Goal: Information Seeking & Learning: Check status

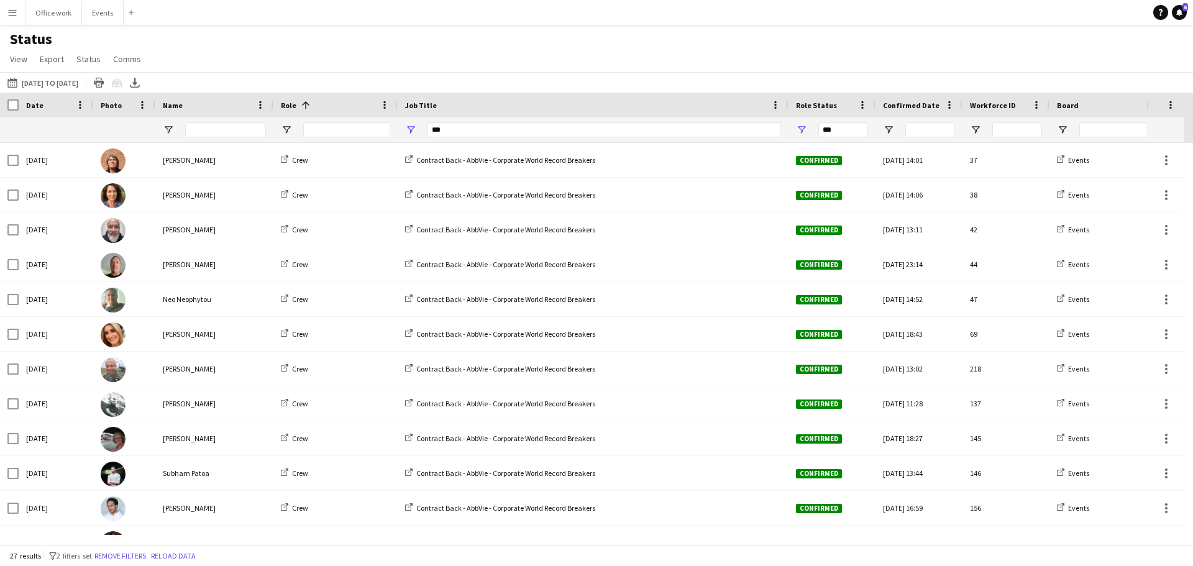
scroll to position [269, 0]
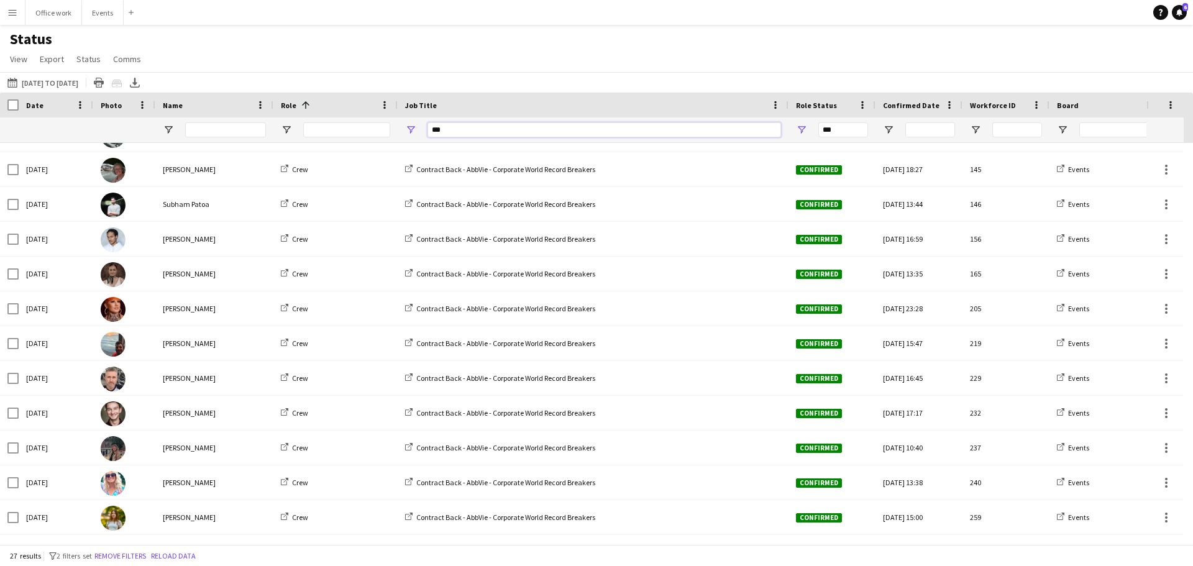
drag, startPoint x: 474, startPoint y: 133, endPoint x: 381, endPoint y: 134, distance: 93.2
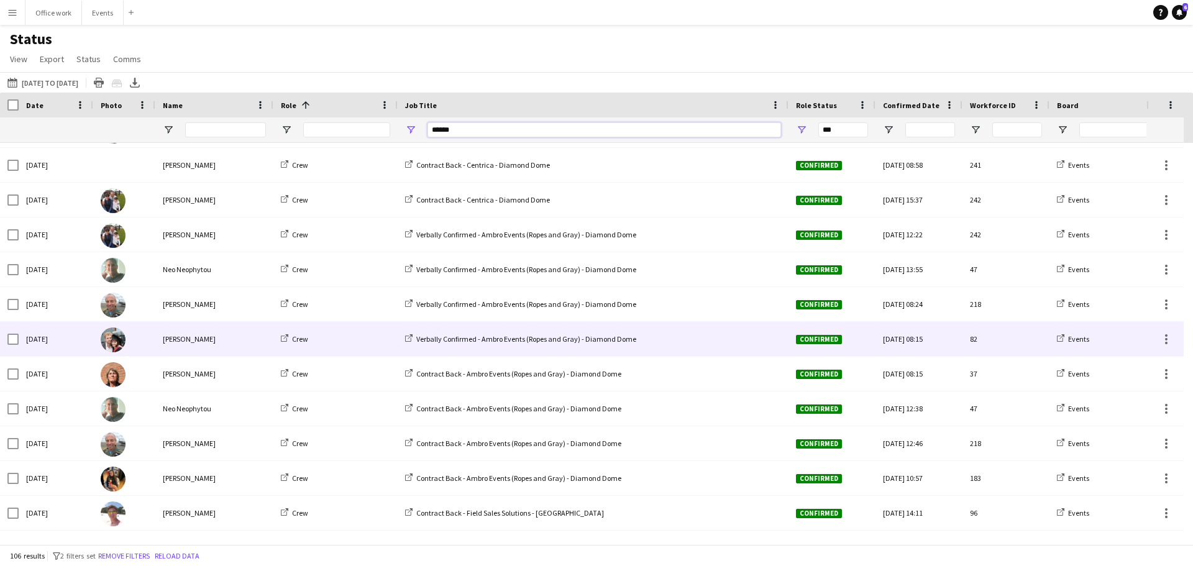
scroll to position [684, 0]
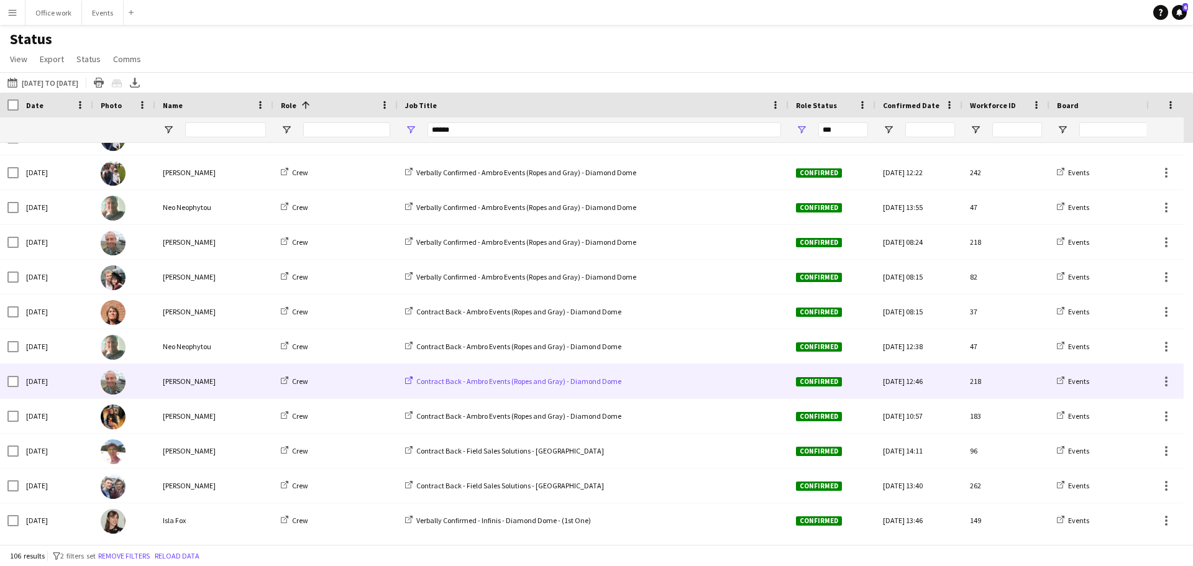
click at [526, 380] on span "Contract Back - Ambro Events (Ropes and Gray) - Diamond Dome" at bounding box center [518, 381] width 205 height 9
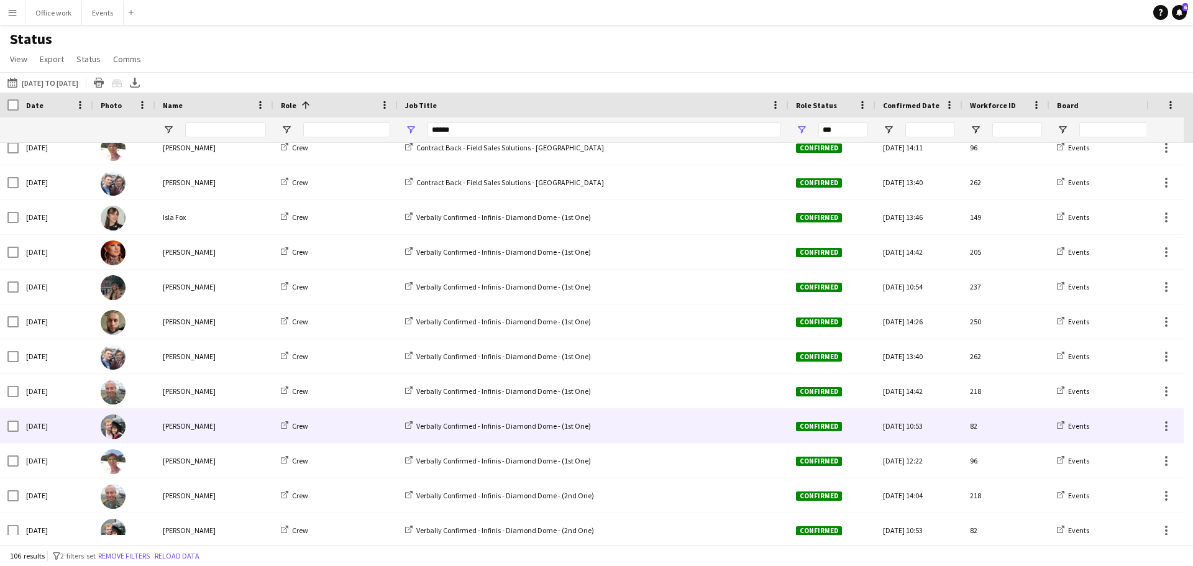
scroll to position [0, 0]
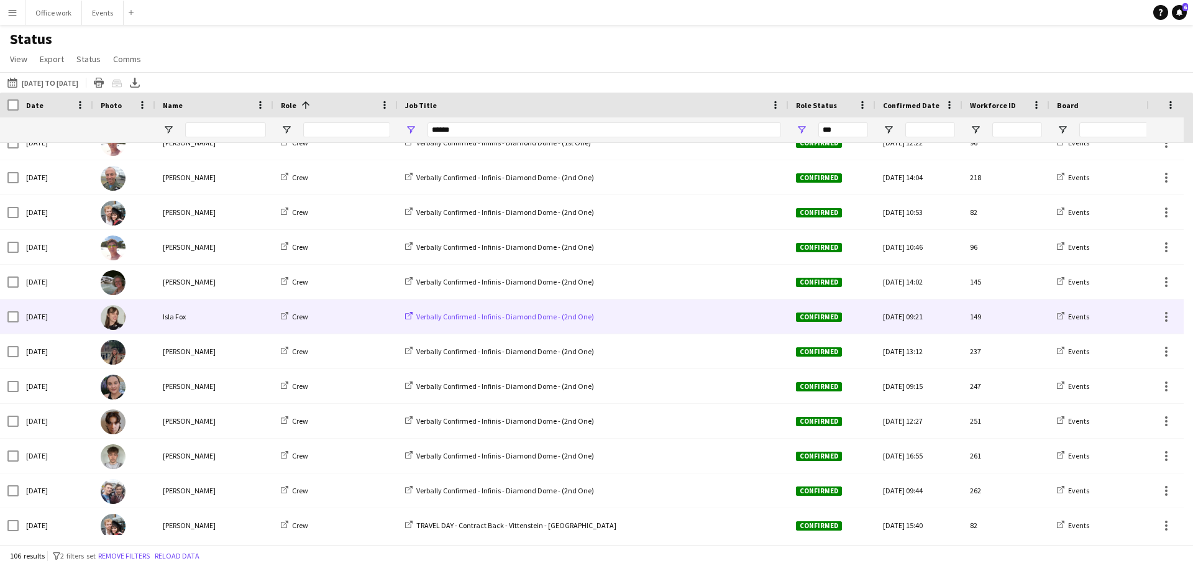
click at [542, 316] on span "Verbally Confirmed - Infinis - Diamond Dome - (2nd One)" at bounding box center [505, 316] width 178 height 9
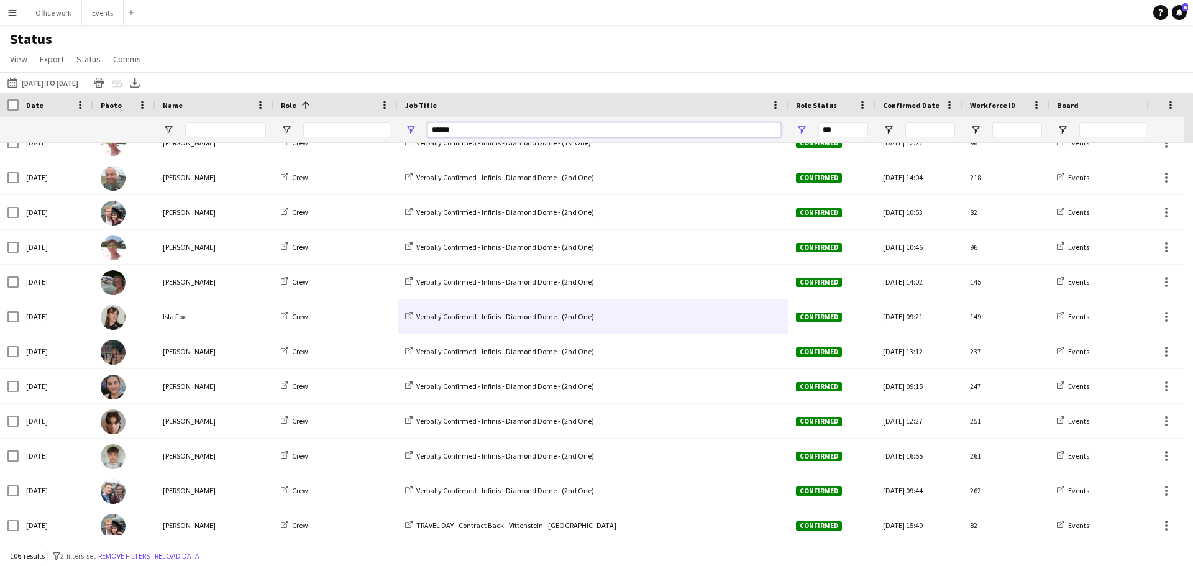
drag, startPoint x: 465, startPoint y: 134, endPoint x: 426, endPoint y: 135, distance: 38.6
click at [426, 135] on div "******" at bounding box center [593, 129] width 391 height 25
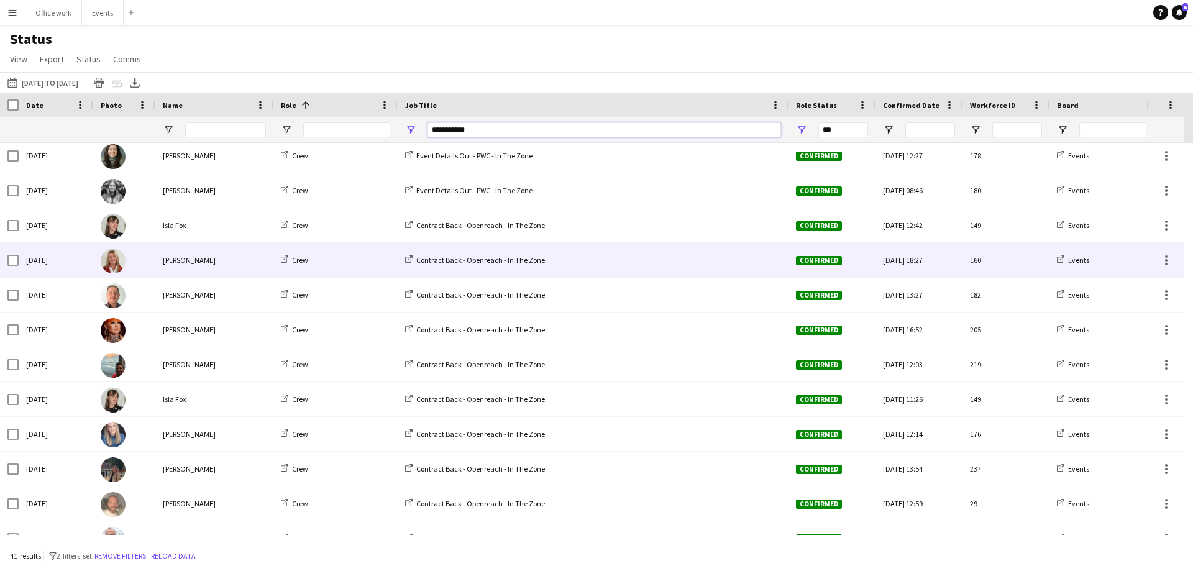
scroll to position [186, 0]
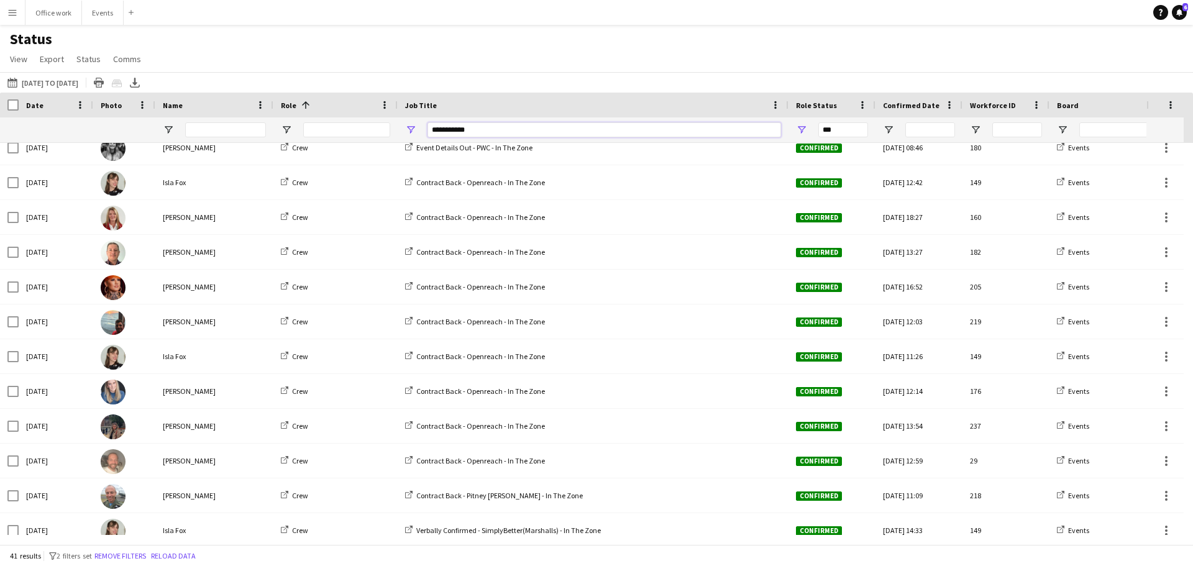
type input "**********"
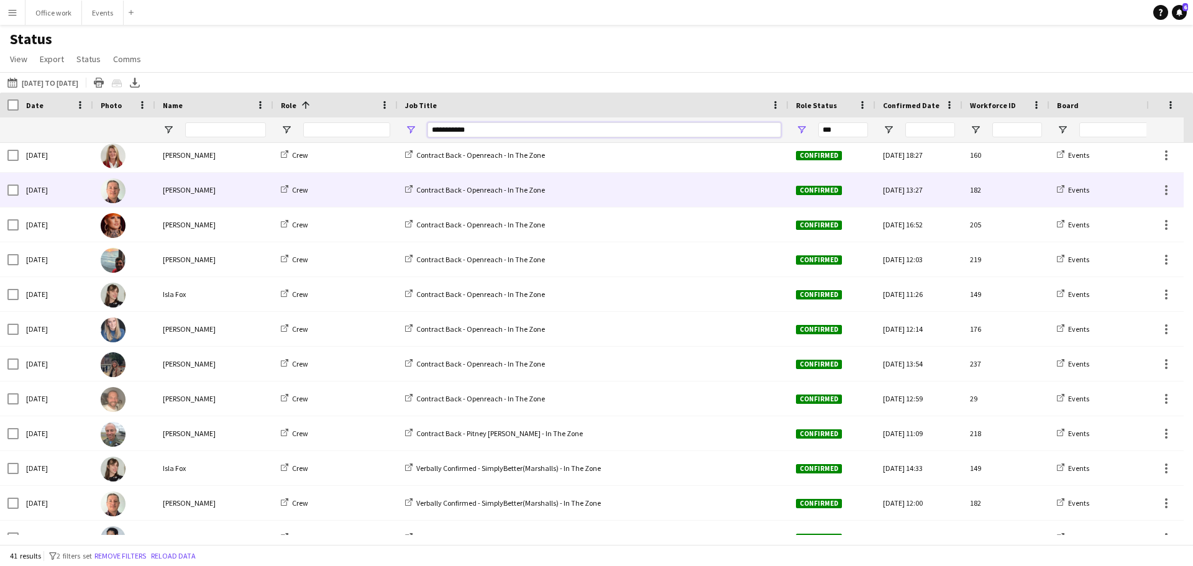
scroll to position [204, 0]
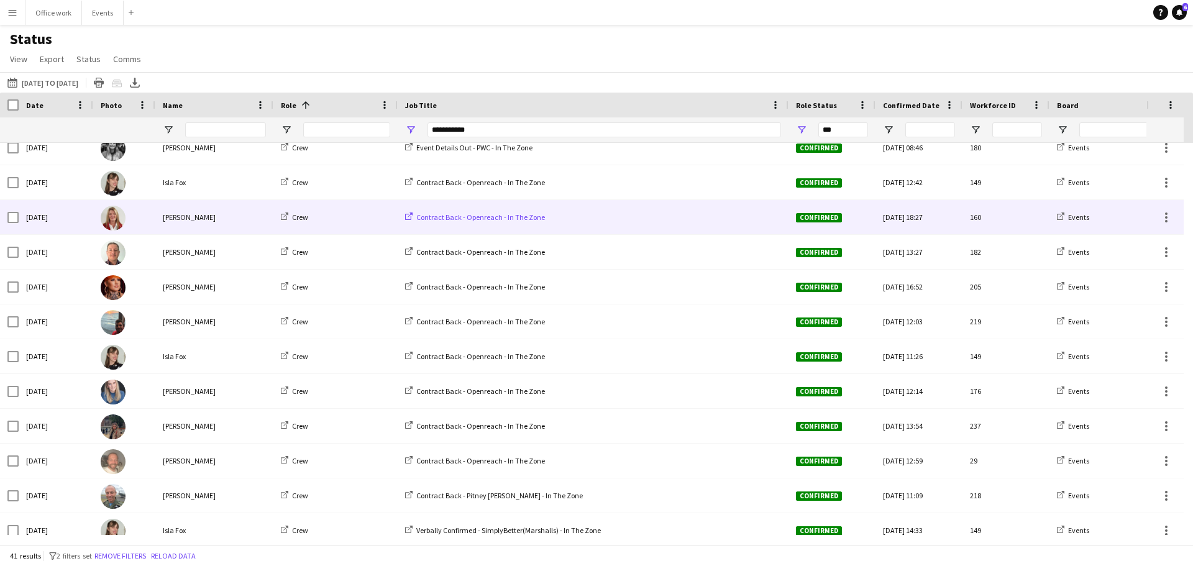
click at [454, 217] on span "Contract Back - Openreach - In The Zone" at bounding box center [480, 217] width 129 height 9
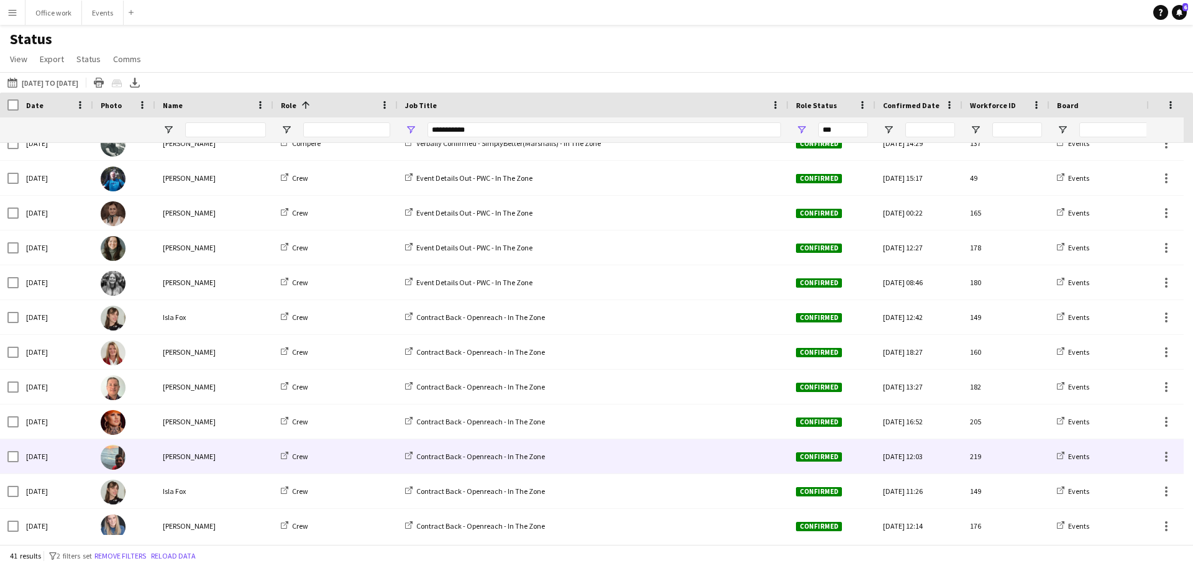
scroll to position [0, 0]
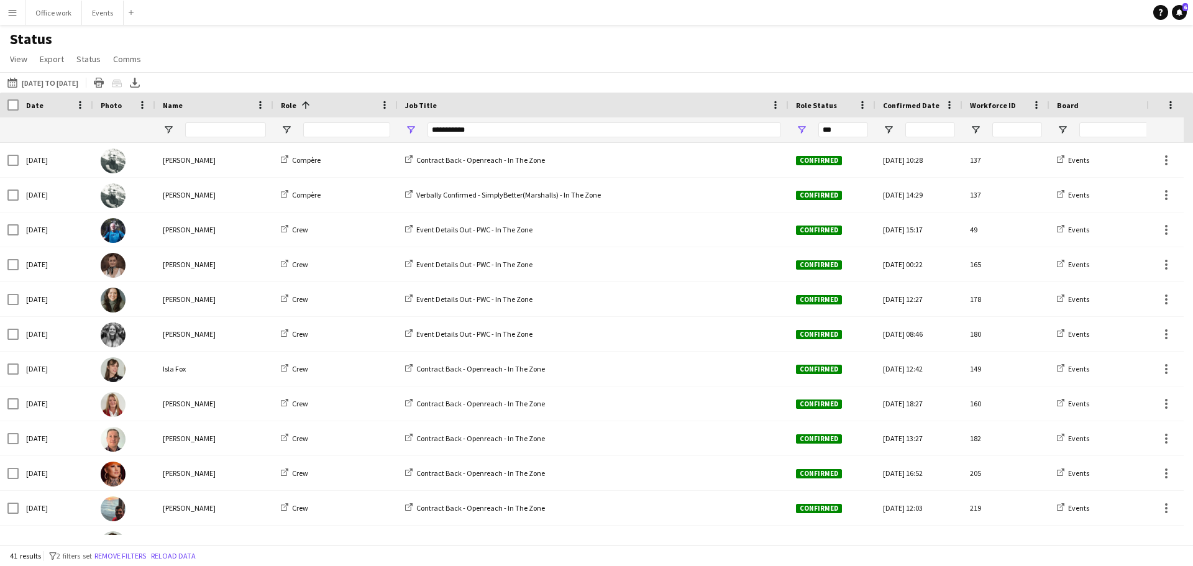
click at [579, 80] on div "13-08-2025 to 19-08-2025 01-01-2022 to 31-08-2025 Today This Week This Month Ye…" at bounding box center [596, 82] width 1193 height 21
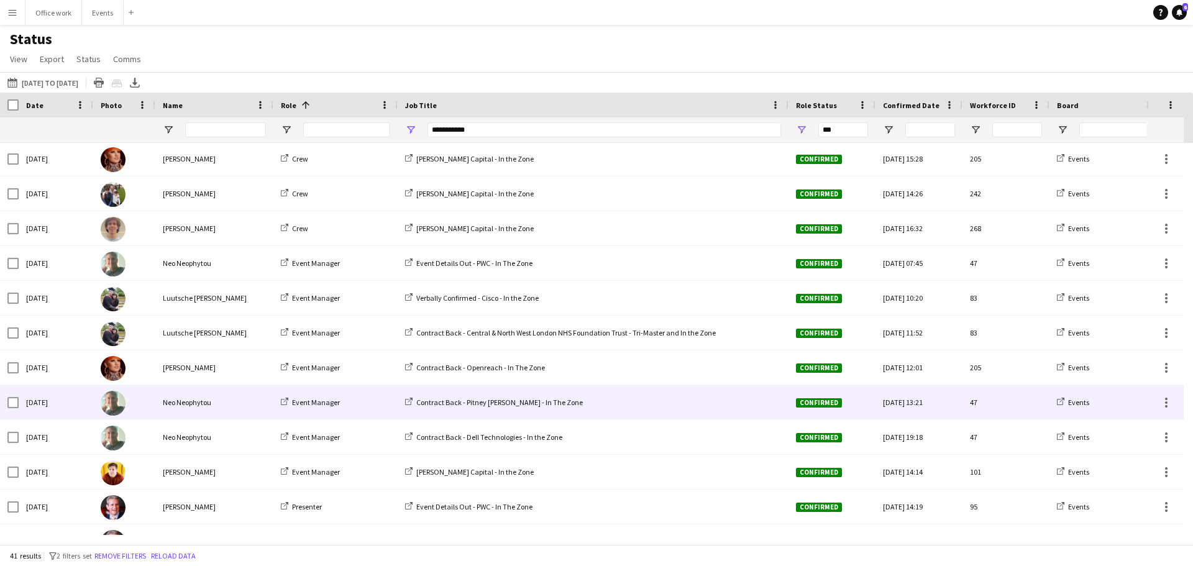
scroll to position [746, 0]
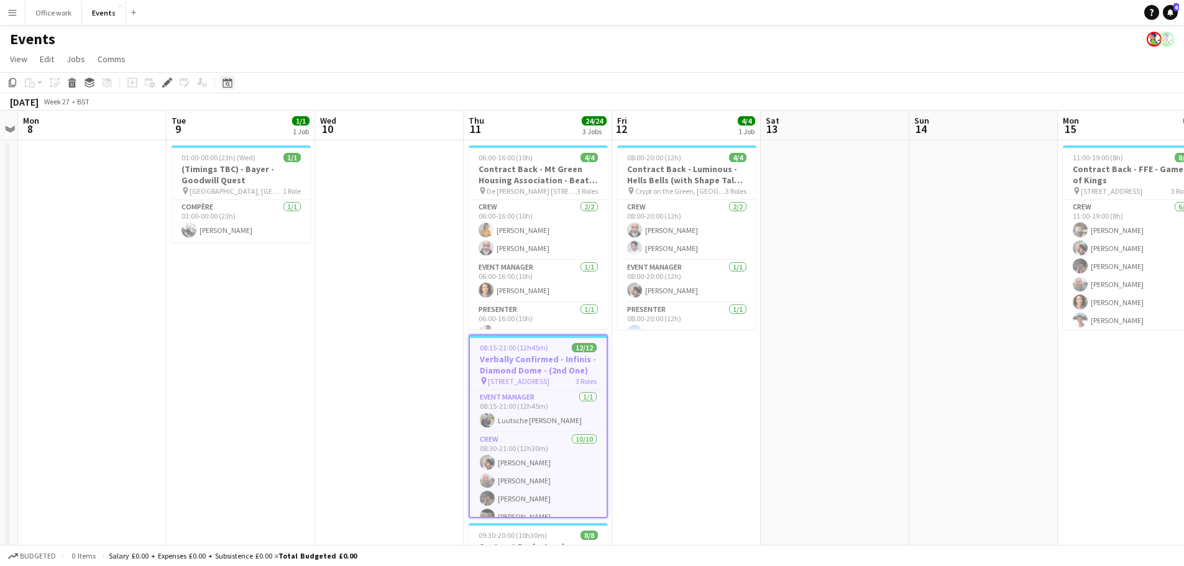
click at [226, 85] on icon at bounding box center [228, 84] width 4 height 4
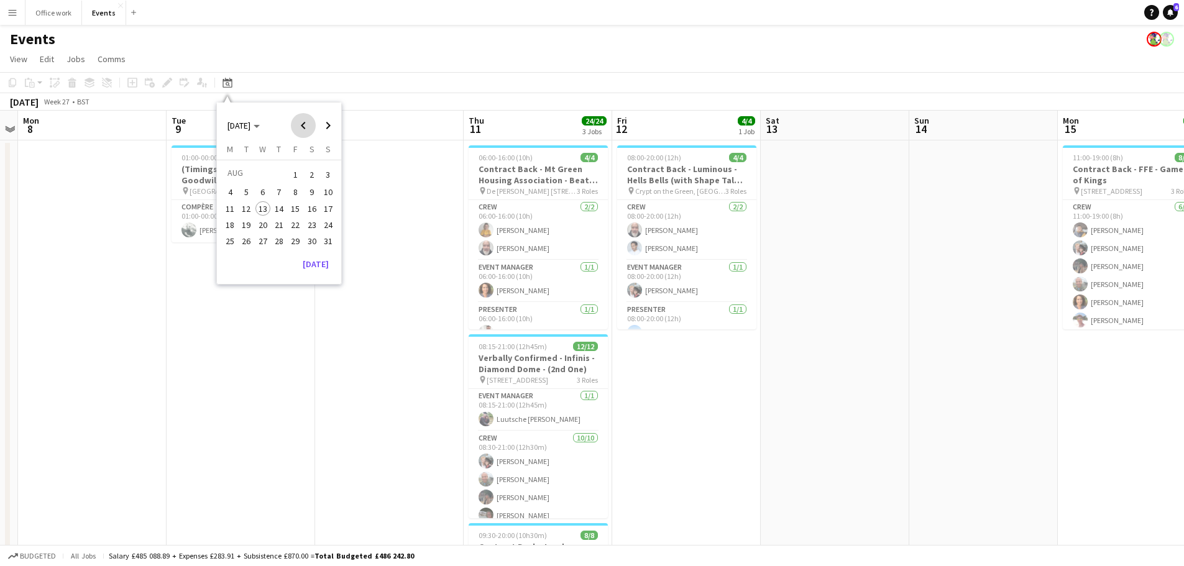
click at [300, 123] on span "Previous month" at bounding box center [303, 125] width 25 height 25
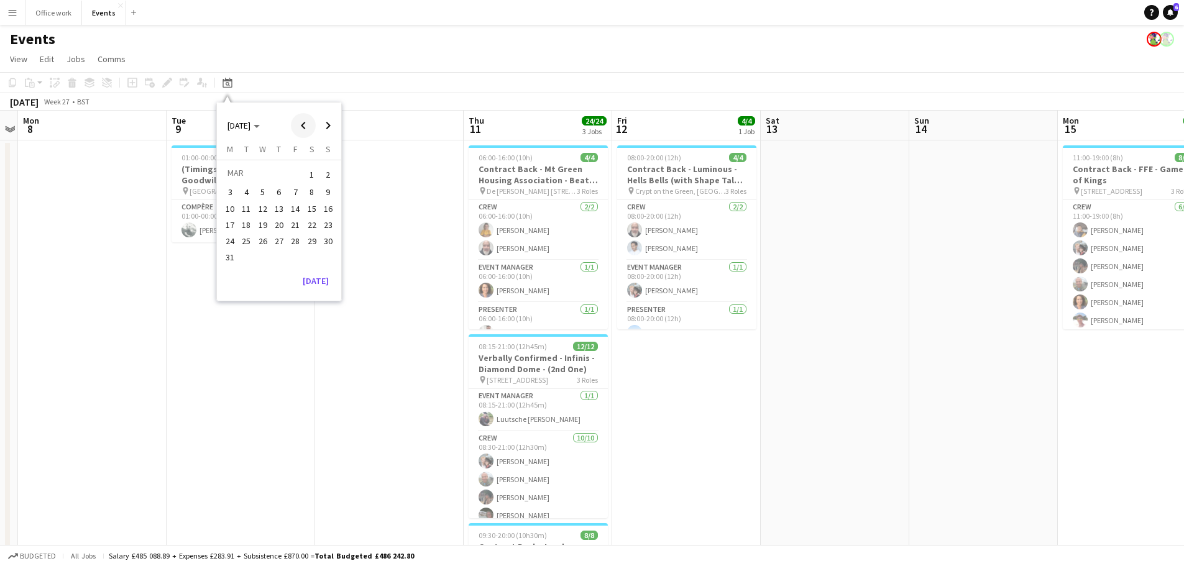
click at [300, 123] on span "Previous month" at bounding box center [303, 125] width 25 height 25
click at [304, 129] on span "Previous month" at bounding box center [303, 125] width 25 height 25
click at [265, 201] on span "8" at bounding box center [262, 205] width 15 height 15
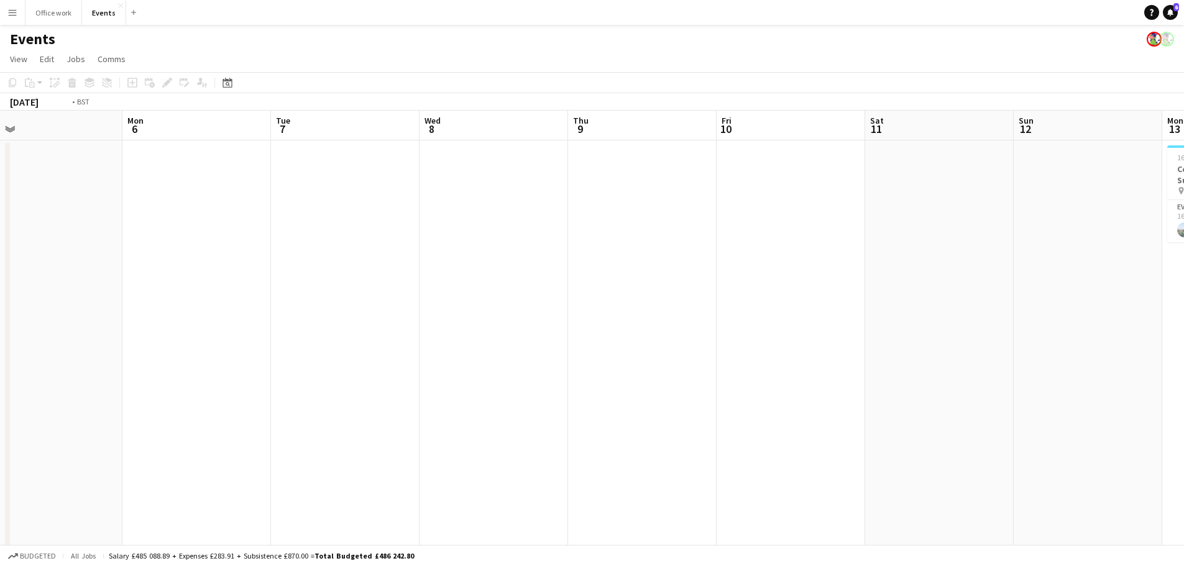
drag, startPoint x: 557, startPoint y: 338, endPoint x: 297, endPoint y: 370, distance: 261.7
click at [298, 370] on app-calendar-viewport "Thu 2 Fri 3 Sat 4 Sun 5 Mon 6 Tue 7 Wed 8 Thu 9 Fri 10 Sat 11 Sun 12 Mon 13 1/1…" at bounding box center [592, 421] width 1184 height 621
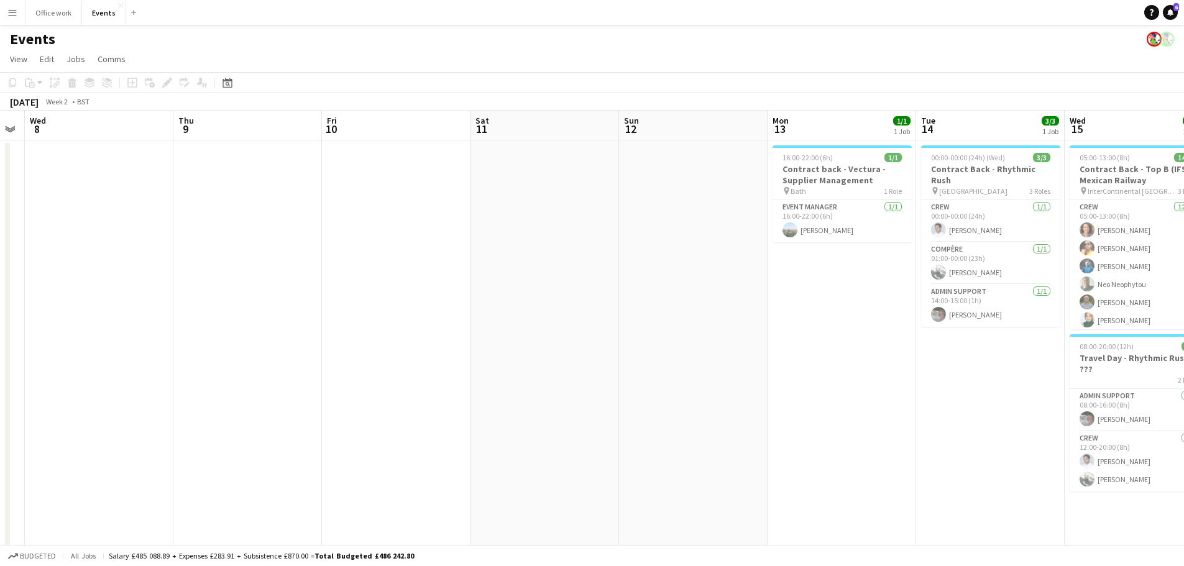
drag, startPoint x: 404, startPoint y: 376, endPoint x: 380, endPoint y: 379, distance: 24.4
click at [380, 379] on app-calendar-viewport "Sun 5 Mon 6 Tue 7 Wed 8 Thu 9 Fri 10 Sat 11 Sun 12 Mon 13 1/1 1 Job Tue 14 3/3 …" at bounding box center [592, 421] width 1184 height 621
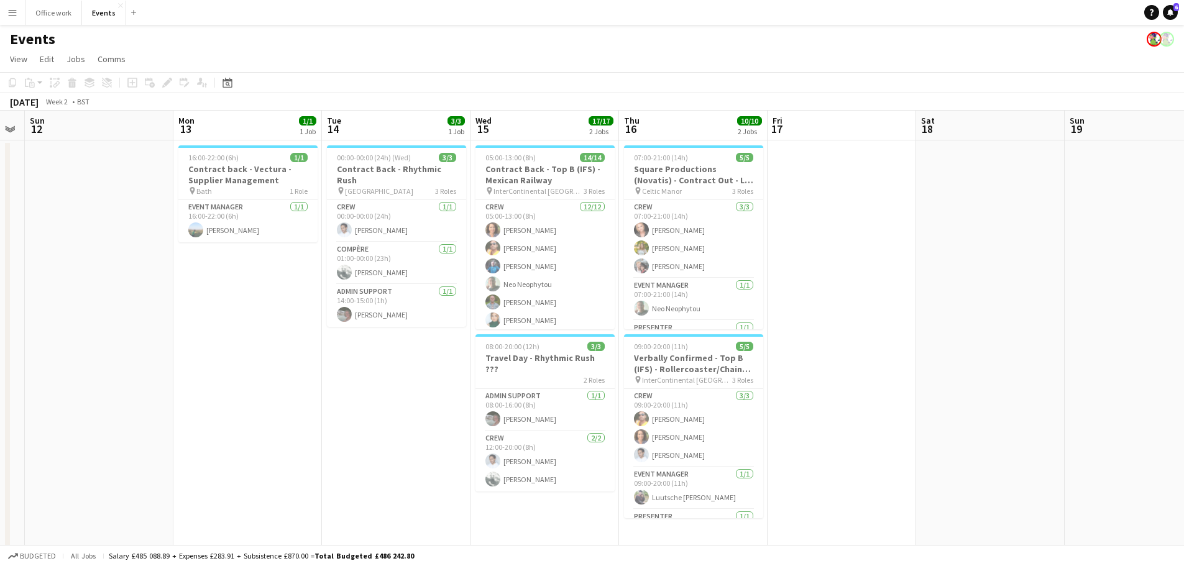
scroll to position [0, 425]
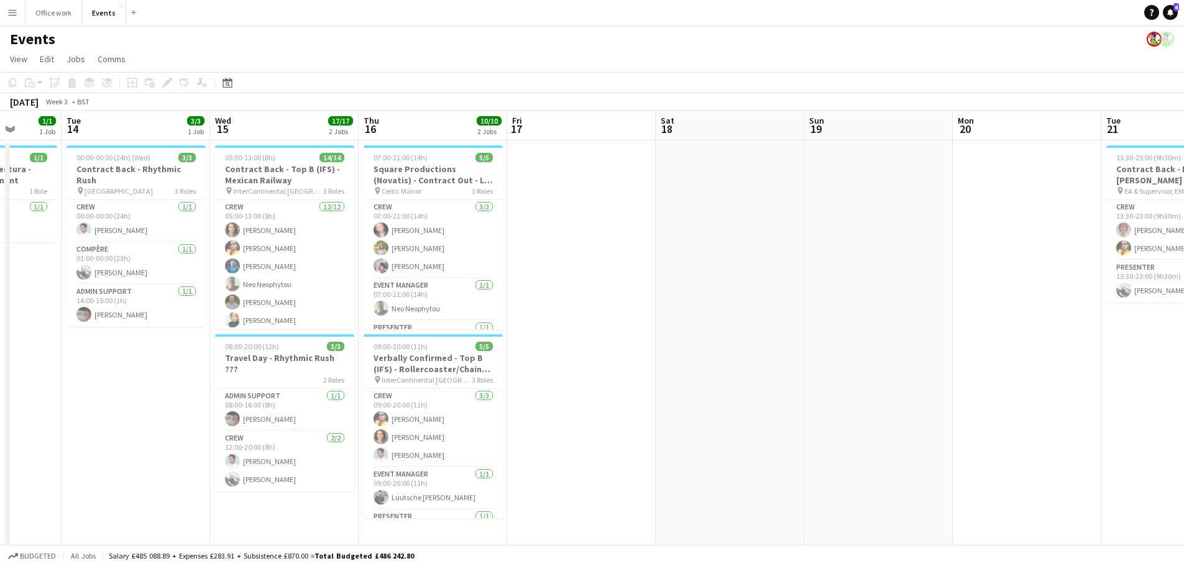
drag, startPoint x: 477, startPoint y: 406, endPoint x: 500, endPoint y: 341, distance: 68.6
click at [280, 406] on app-calendar-viewport "Sat 11 Sun 12 Mon 13 1/1 1 Job Tue 14 3/3 1 Job Wed 15 17/17 2 Jobs Thu 16 10/1…" at bounding box center [592, 421] width 1184 height 621
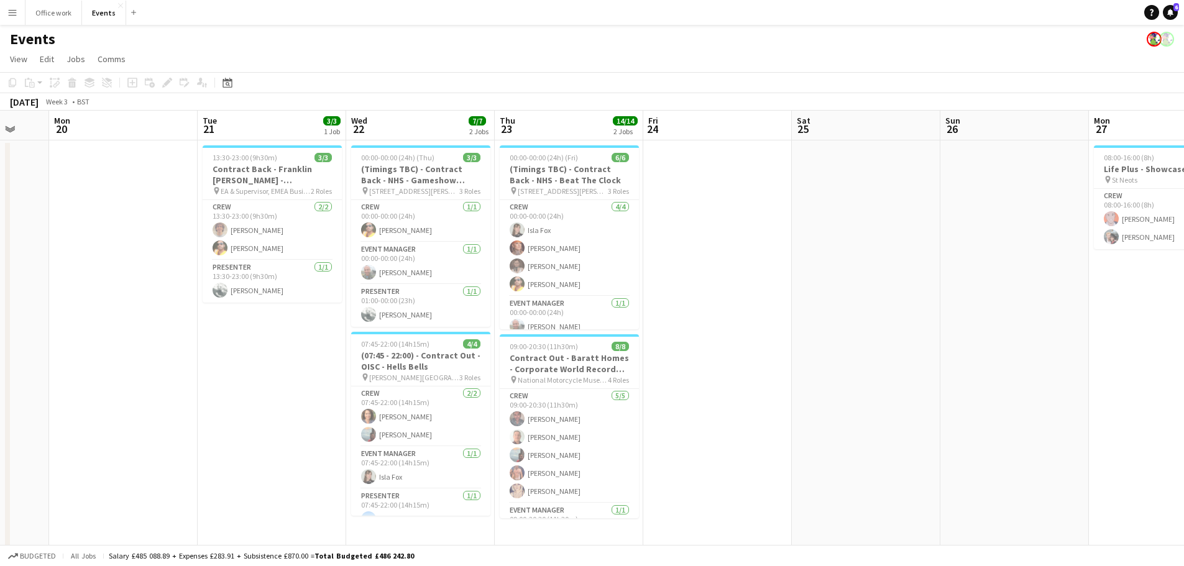
scroll to position [0, 396]
drag, startPoint x: 352, startPoint y: 394, endPoint x: 331, endPoint y: 395, distance: 21.8
click at [331, 395] on app-calendar-viewport "Fri 17 Sat 18 Sun 19 Mon 20 Tue 21 3/3 1 Job Wed 22 7/7 2 Jobs Thu 23 14/14 2 J…" at bounding box center [592, 421] width 1184 height 621
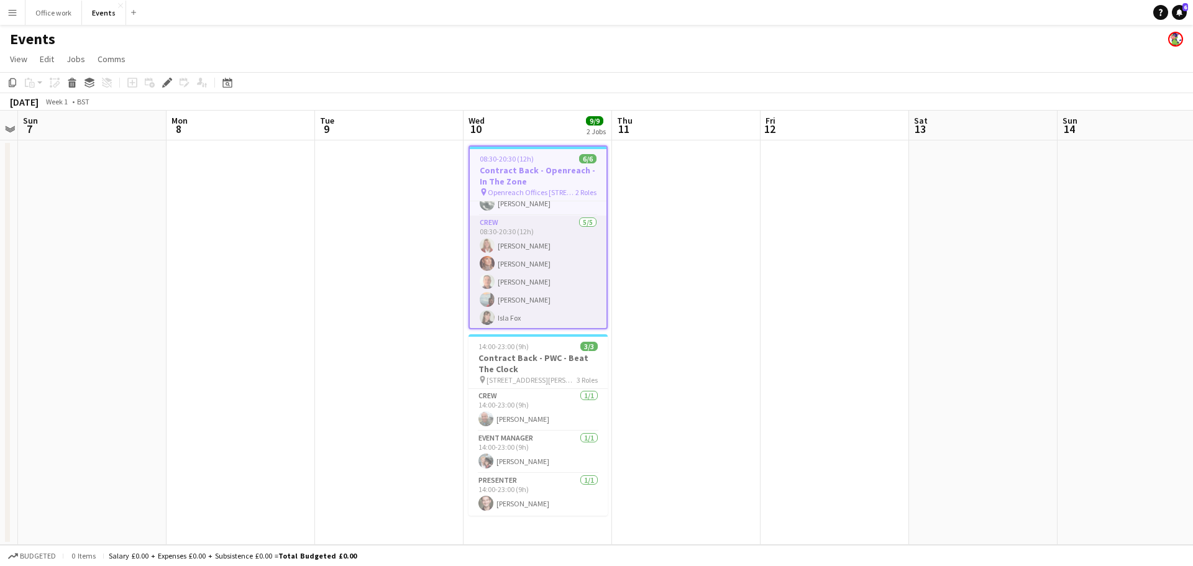
scroll to position [30, 0]
